Goal: Task Accomplishment & Management: Use online tool/utility

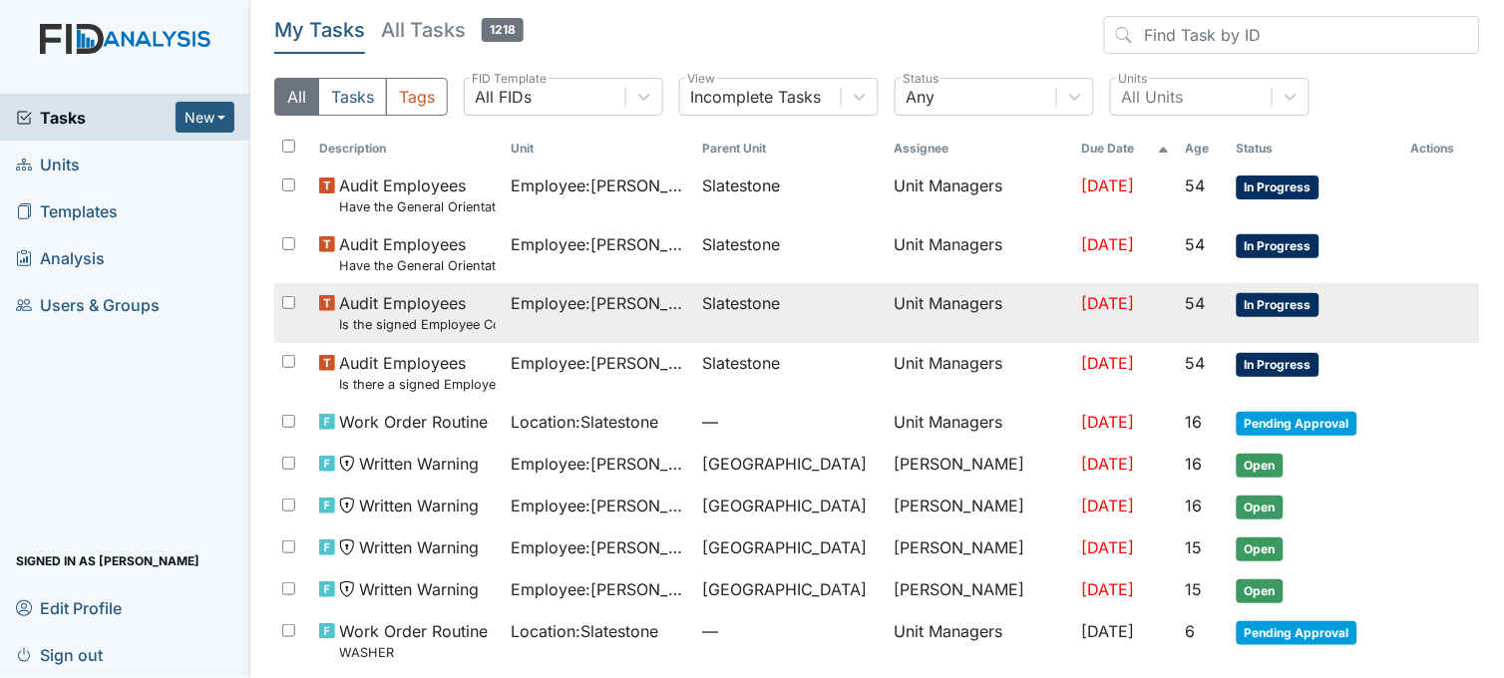
click at [650, 301] on span "Employee : Williams, Shanula" at bounding box center [600, 303] width 176 height 24
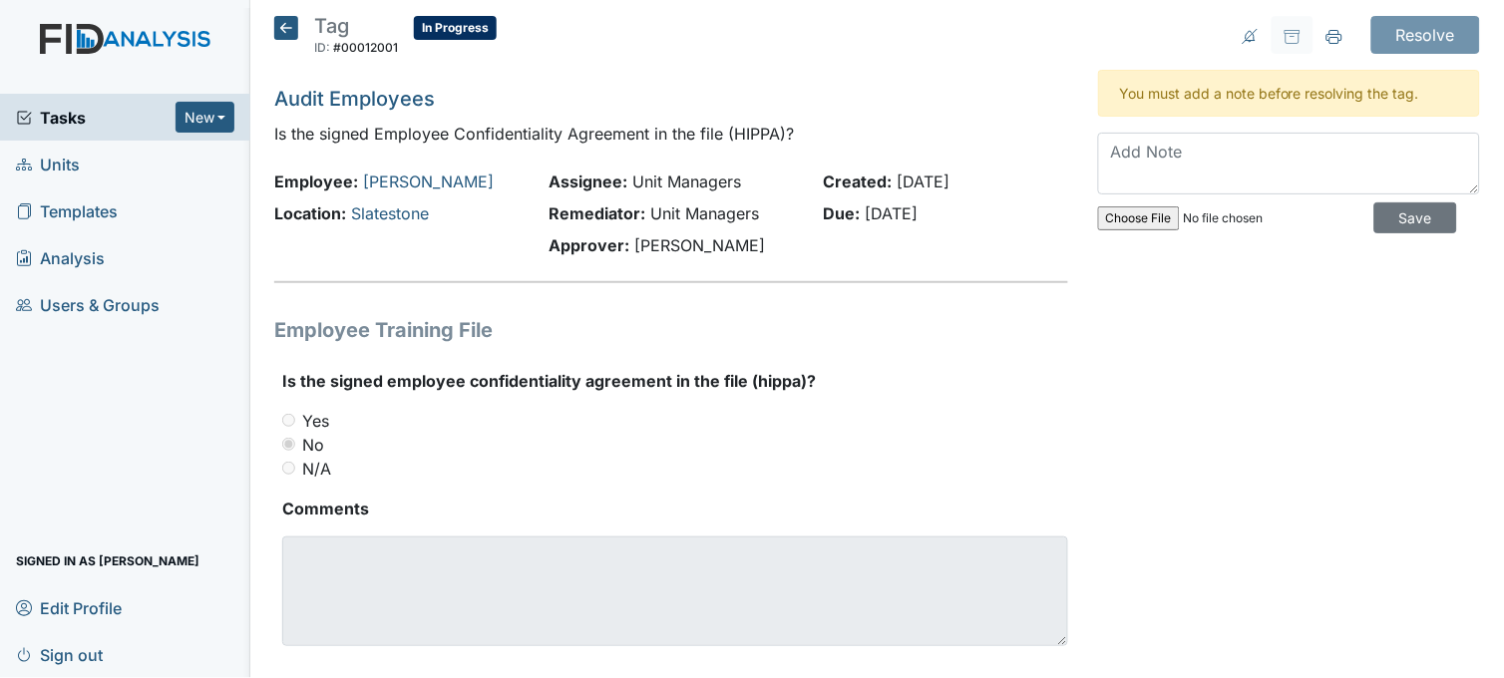
click at [289, 23] on icon at bounding box center [286, 28] width 24 height 24
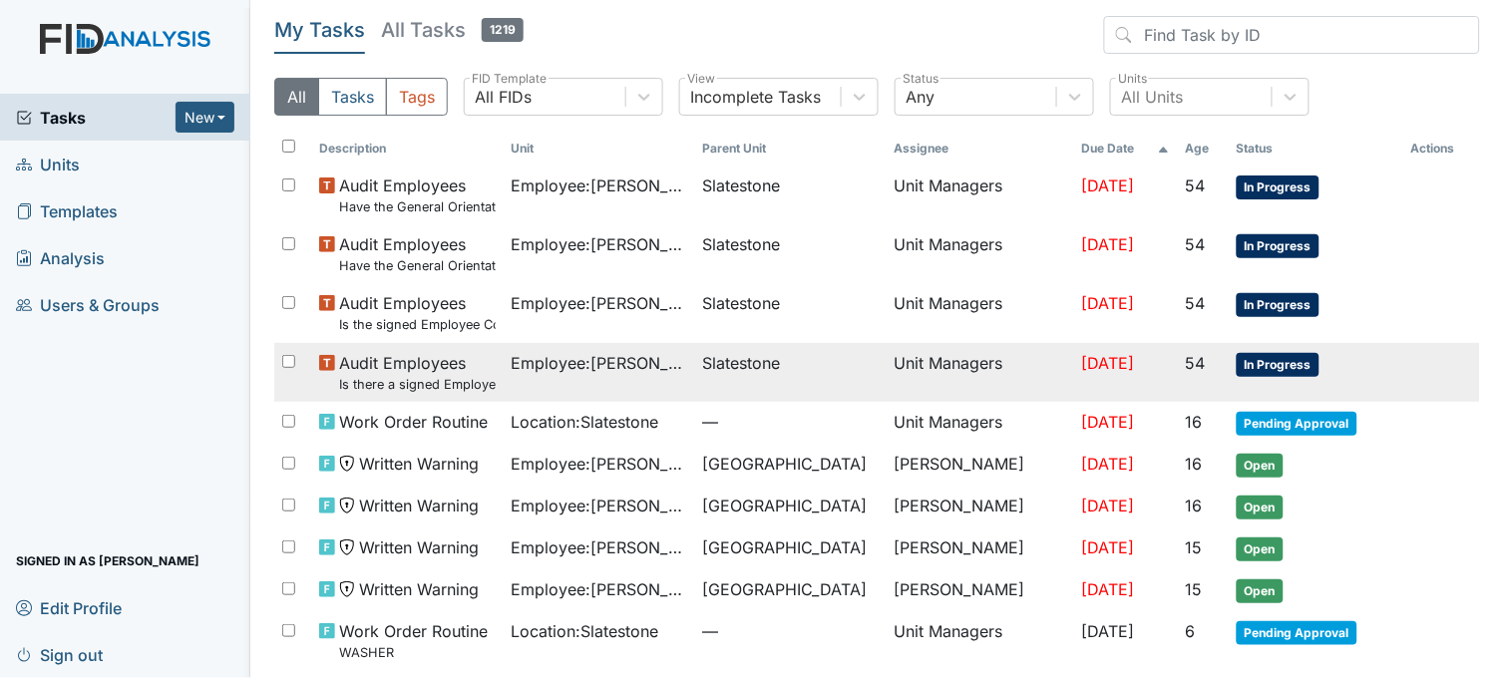
click at [644, 363] on span "Employee : [PERSON_NAME]" at bounding box center [600, 363] width 176 height 24
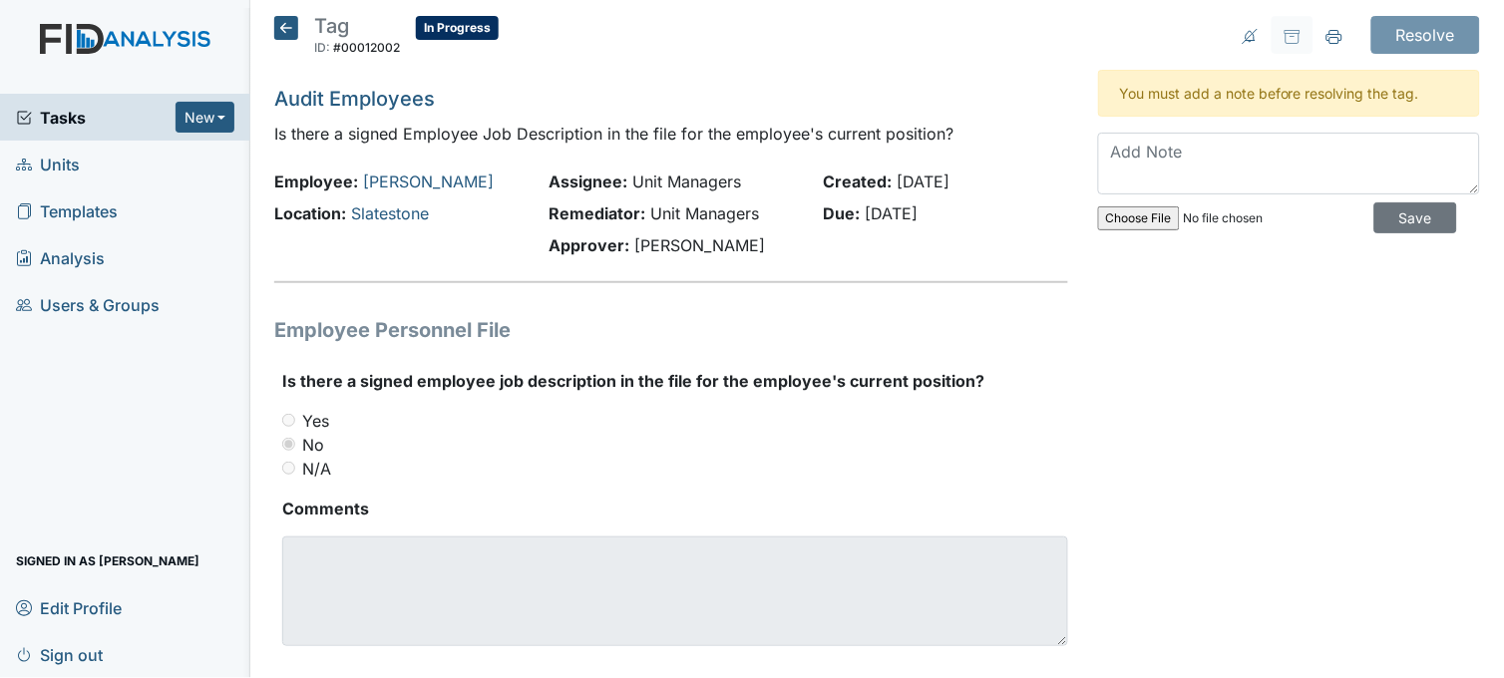
click at [283, 32] on icon at bounding box center [286, 28] width 24 height 24
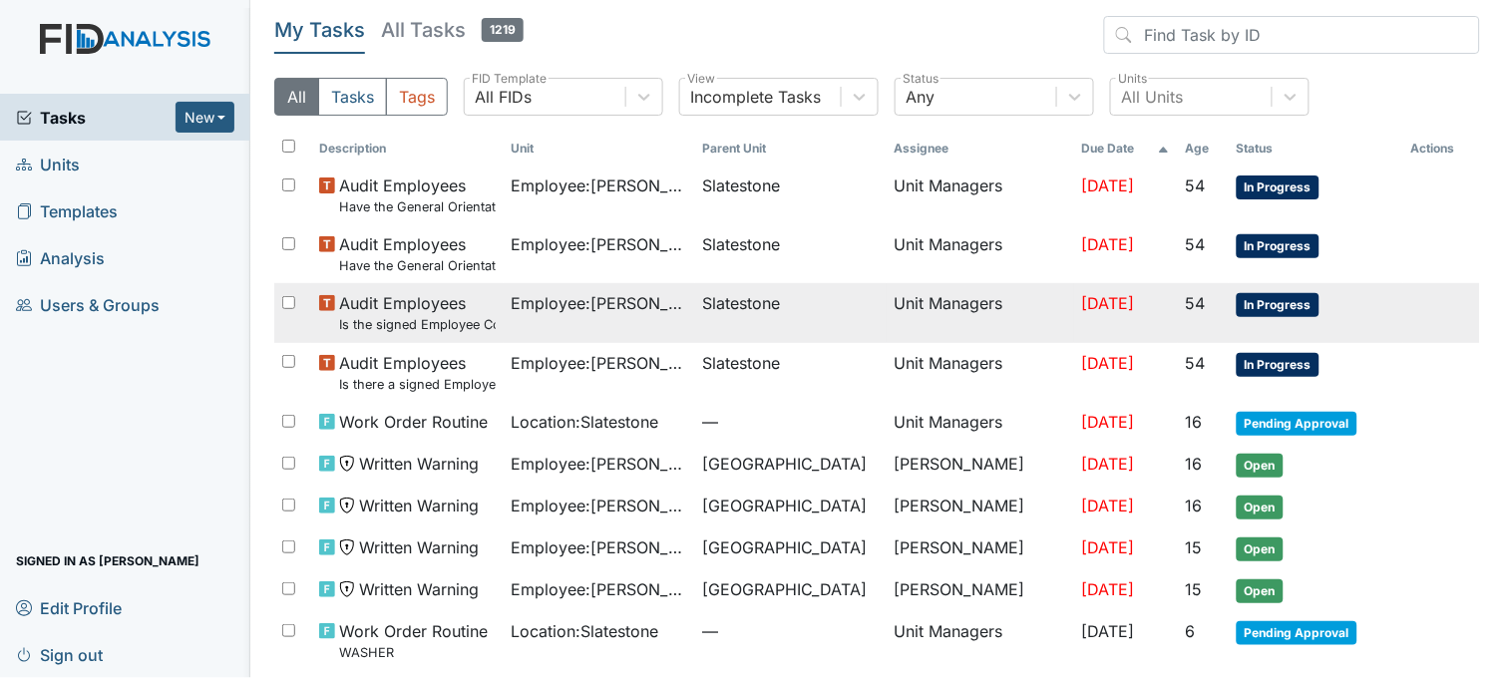
click at [627, 297] on span "Employee : Williams, Shanula" at bounding box center [600, 303] width 176 height 24
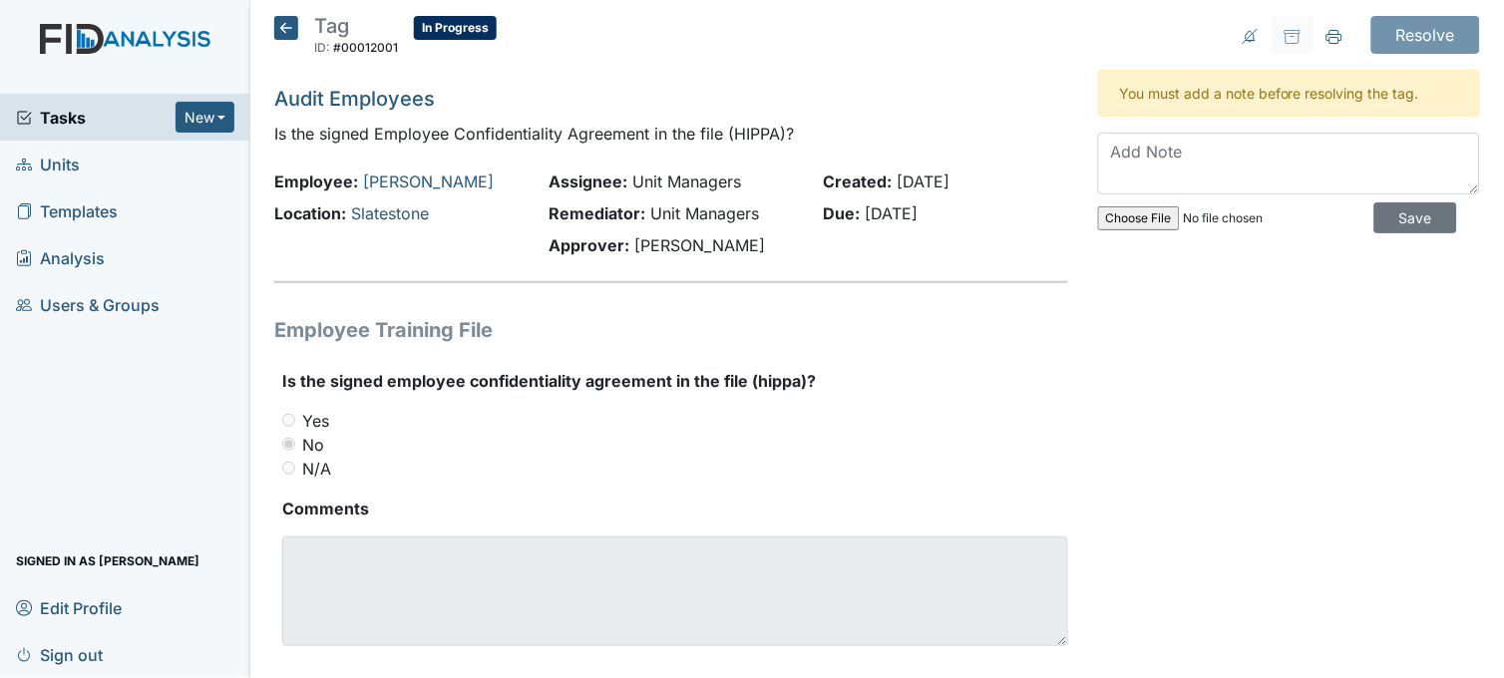
click at [277, 28] on icon at bounding box center [286, 28] width 24 height 24
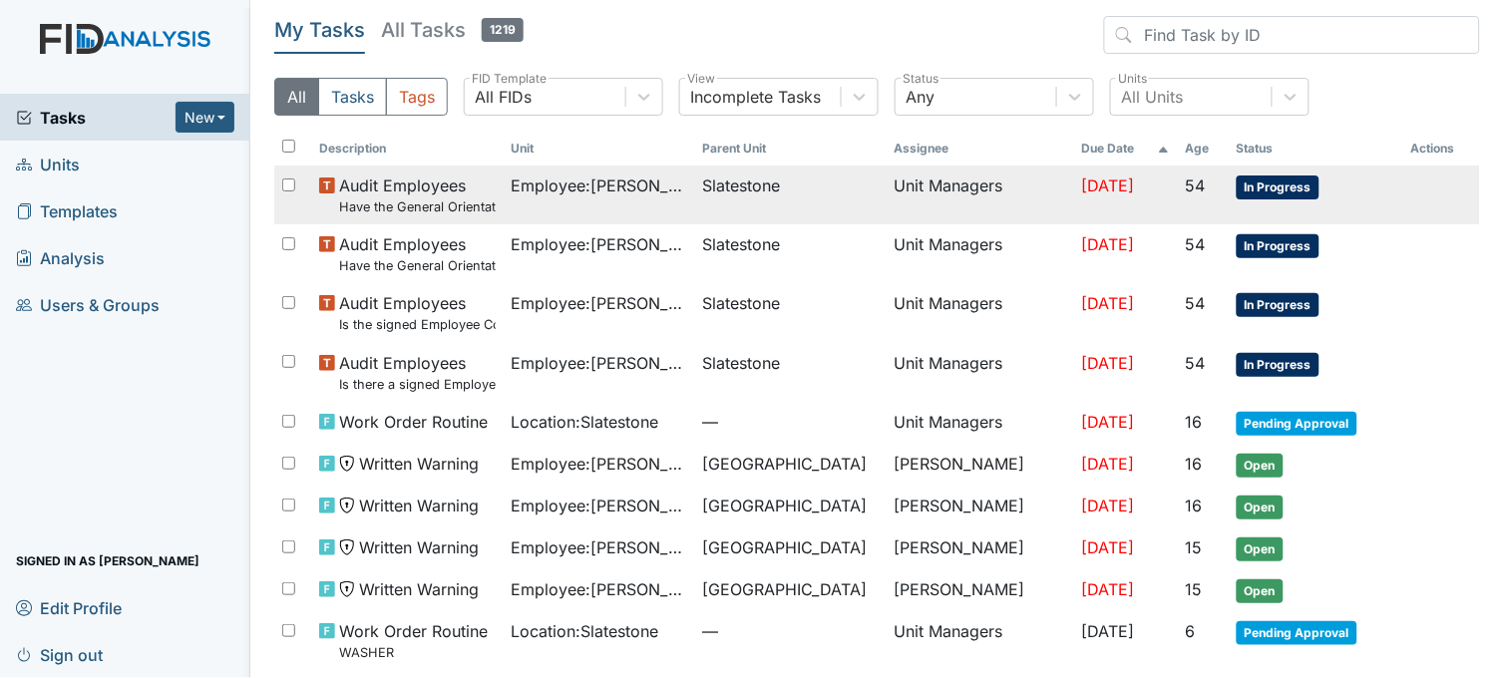
click at [626, 198] on td "Employee : Smith, Regina" at bounding box center [600, 195] width 192 height 59
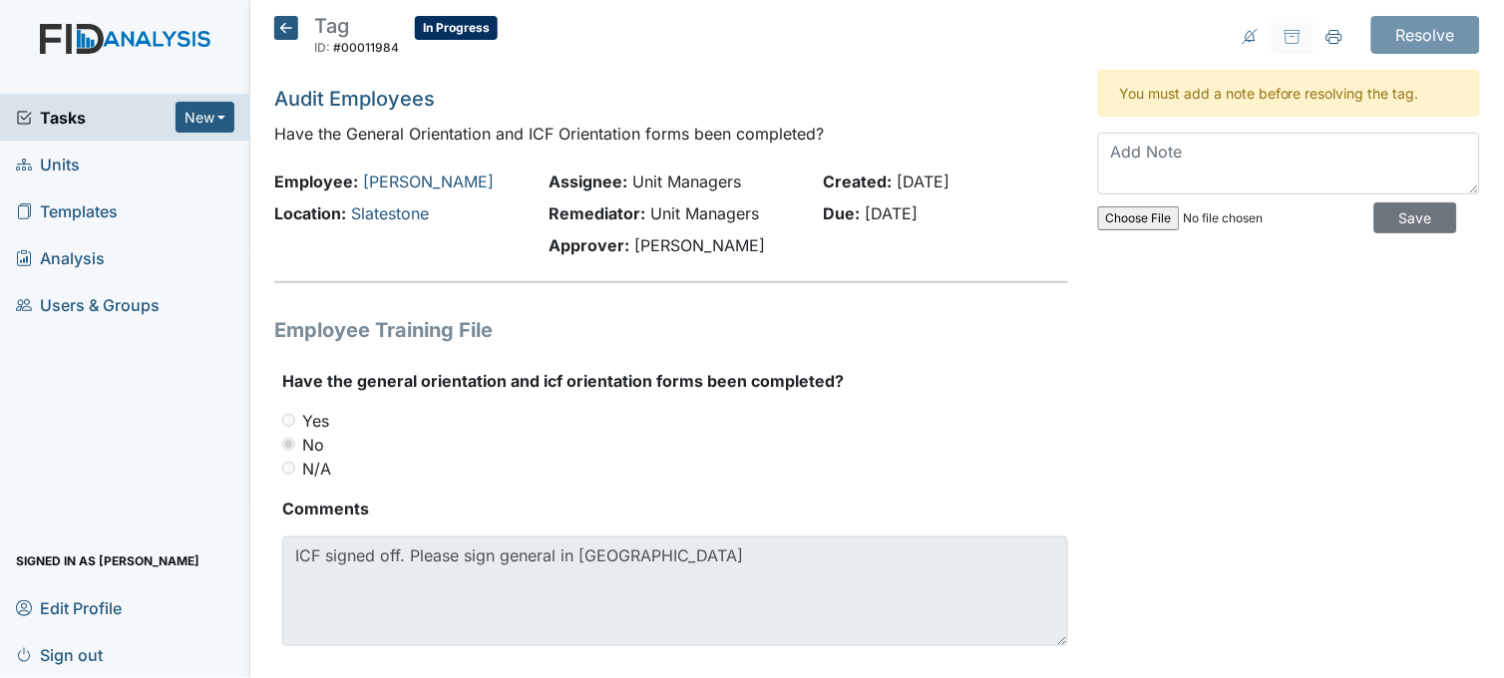
click at [279, 25] on icon at bounding box center [286, 28] width 24 height 24
